Goal: Information Seeking & Learning: Find specific fact

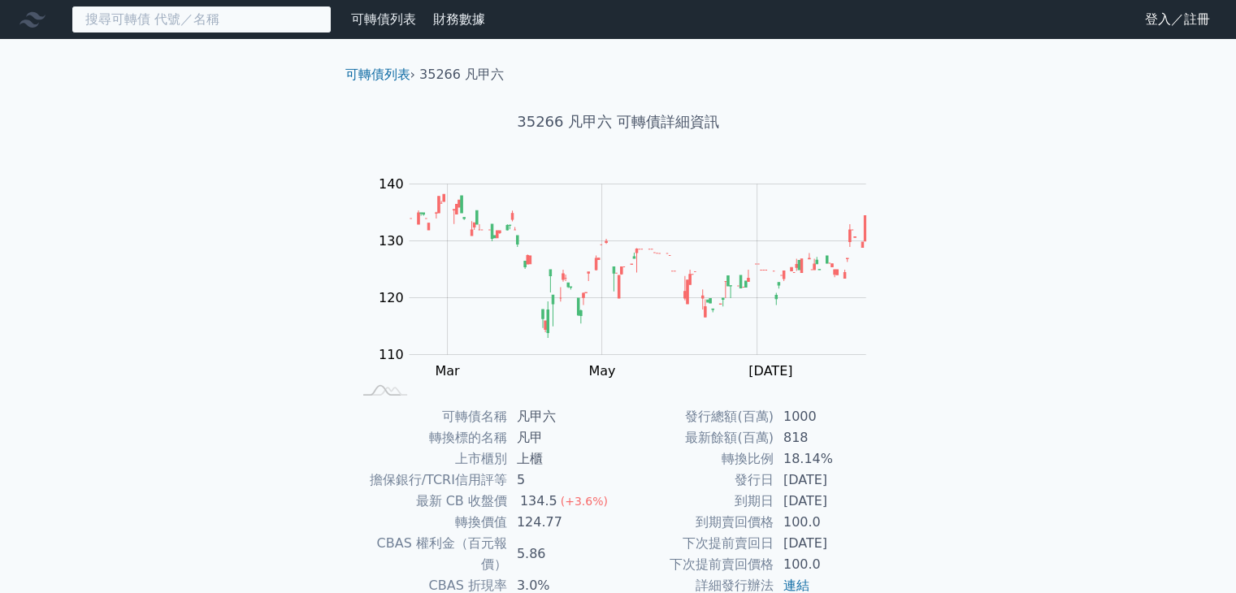
click at [185, 25] on input at bounding box center [202, 20] width 260 height 28
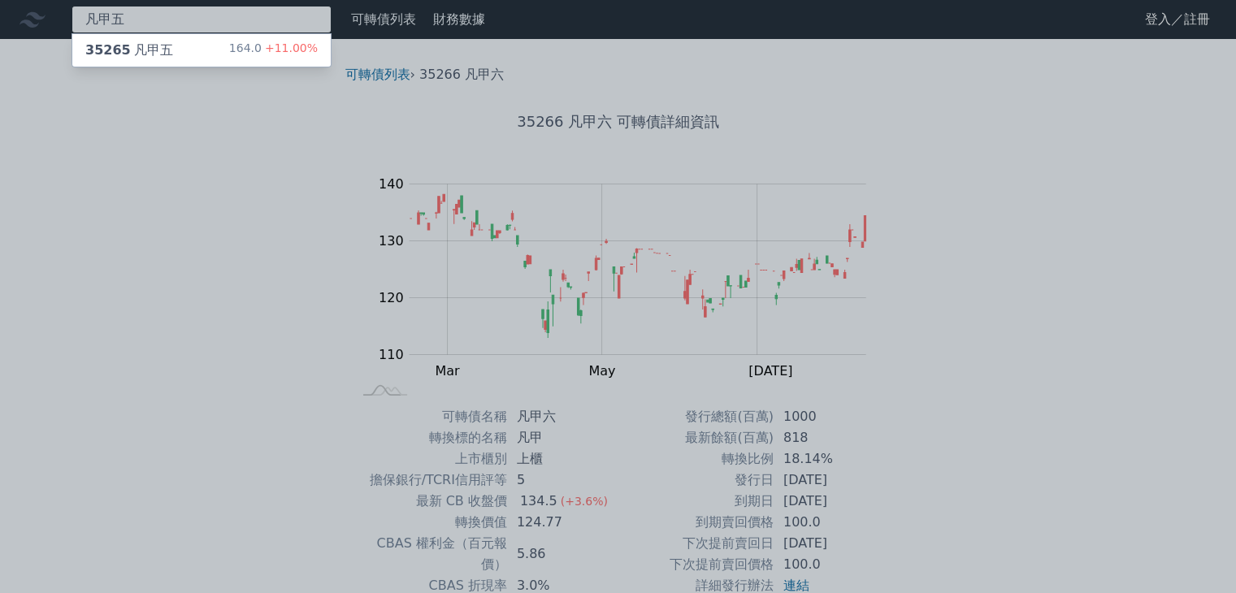
type input "凡甲五"
click at [177, 44] on div "35265 凡甲五 164.0 +11.00%" at bounding box center [201, 50] width 258 height 33
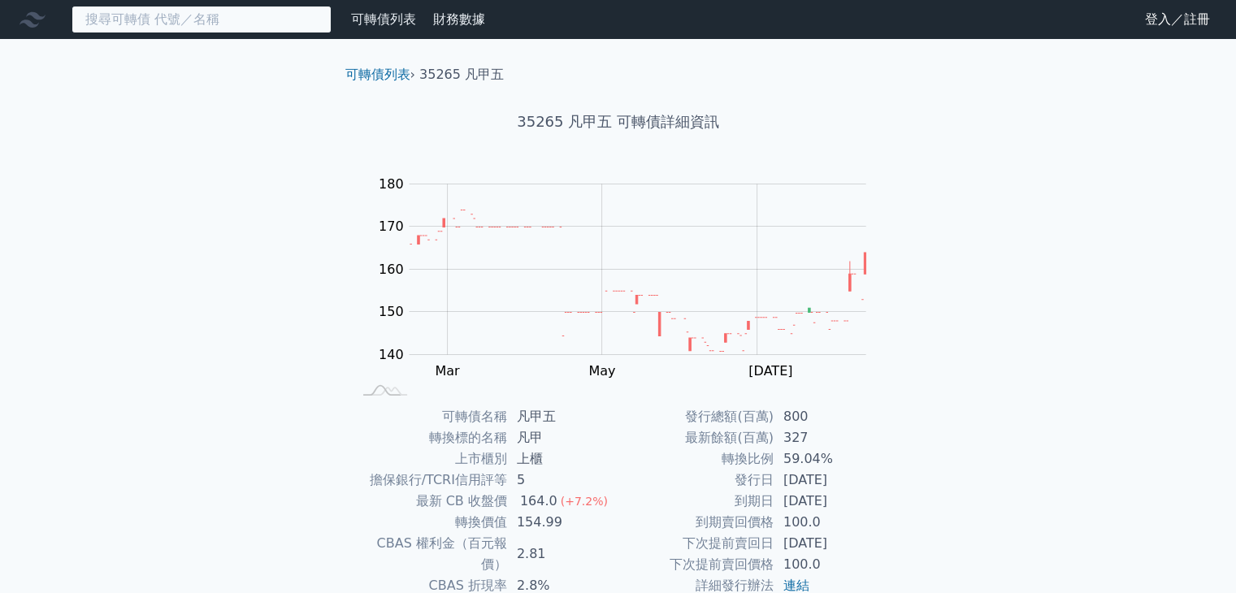
click at [197, 20] on input at bounding box center [202, 20] width 260 height 28
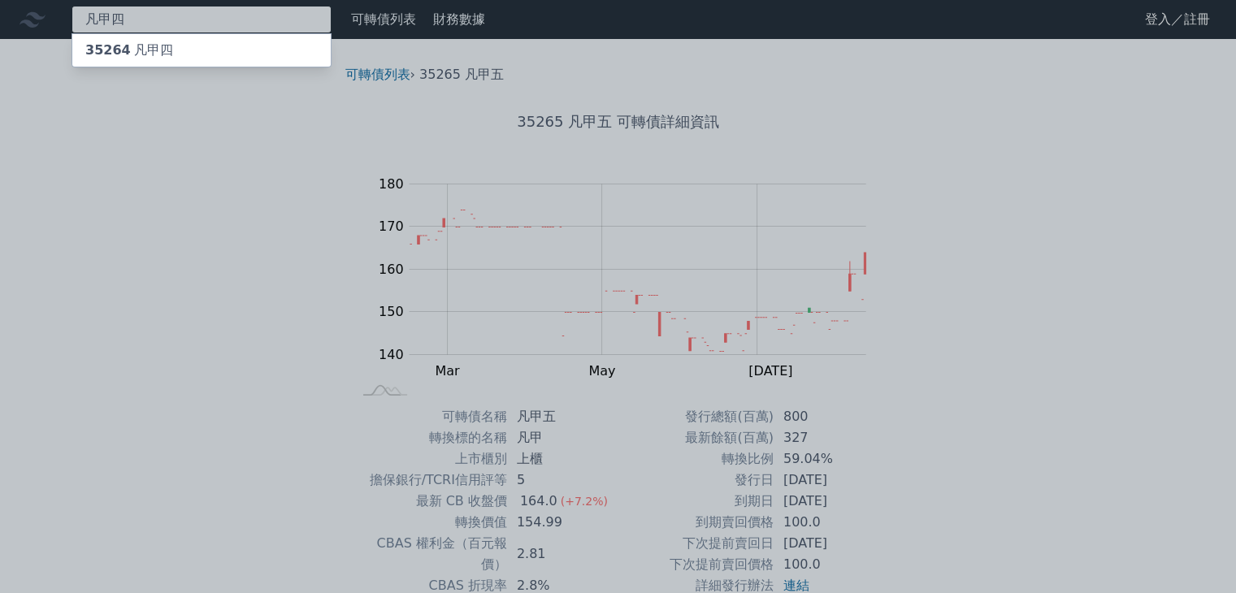
type input "凡甲四"
click at [181, 41] on div "35264 凡甲四" at bounding box center [201, 50] width 258 height 33
